Goal: Check status: Check status

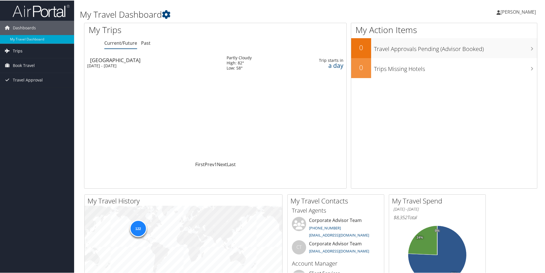
click at [23, 52] on link "Trips" at bounding box center [37, 50] width 74 height 14
click at [118, 64] on div "Wed 1 Oct 2025 - Thu 2 Oct 2025" at bounding box center [152, 65] width 131 height 5
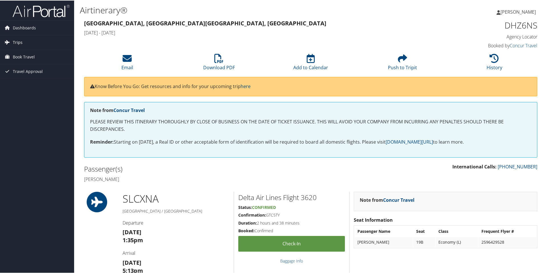
click at [27, 47] on link "Trips" at bounding box center [37, 42] width 74 height 14
click at [26, 61] on link "Past Trips" at bounding box center [37, 62] width 74 height 9
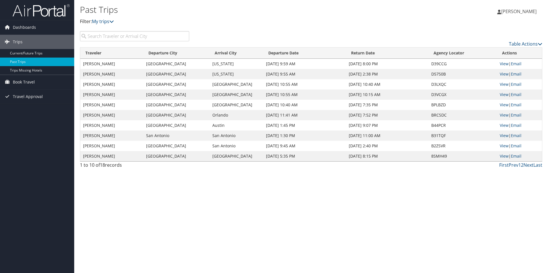
click at [160, 64] on td "[GEOGRAPHIC_DATA]" at bounding box center [176, 64] width 66 height 10
click at [502, 65] on link "View" at bounding box center [503, 63] width 9 height 5
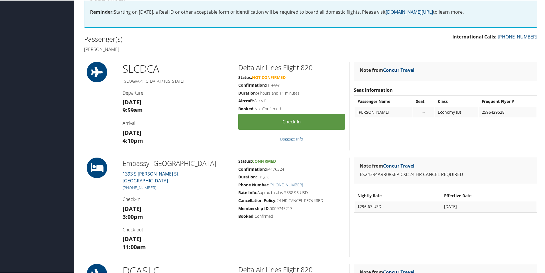
scroll to position [141, 0]
